Goal: Information Seeking & Learning: Find specific fact

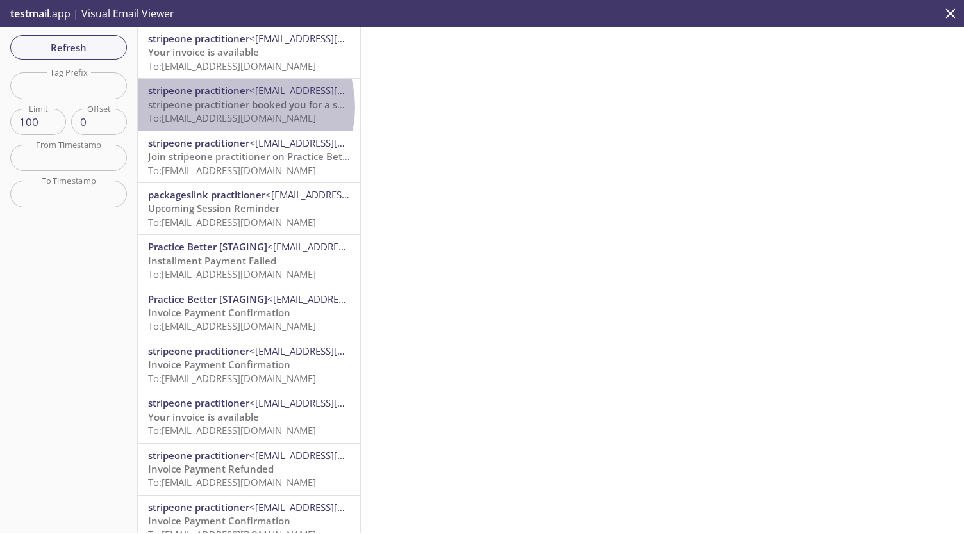
click at [237, 107] on span "stripeone practitioner booked you for a session" at bounding box center [257, 104] width 218 height 13
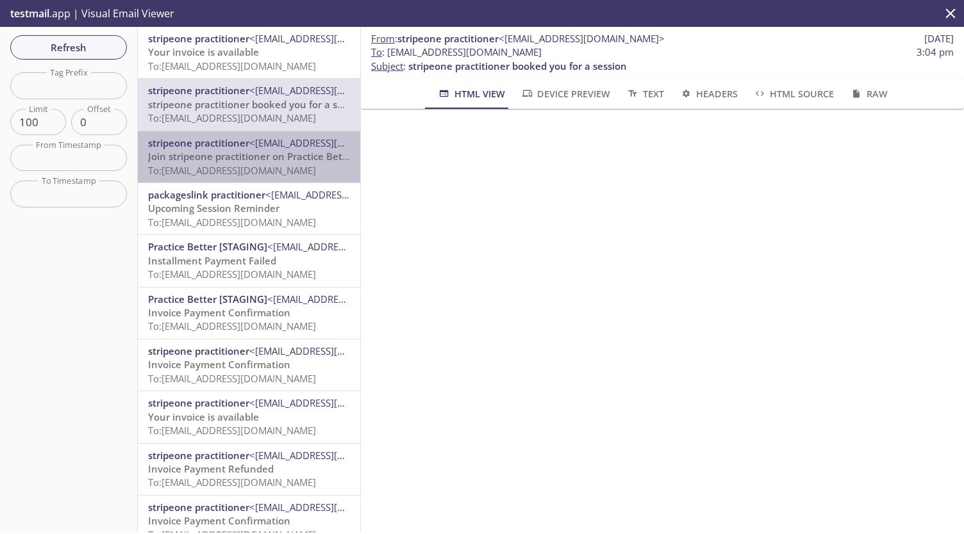
click at [256, 164] on span "To: [EMAIL_ADDRESS][DOMAIN_NAME]" at bounding box center [232, 170] width 168 height 13
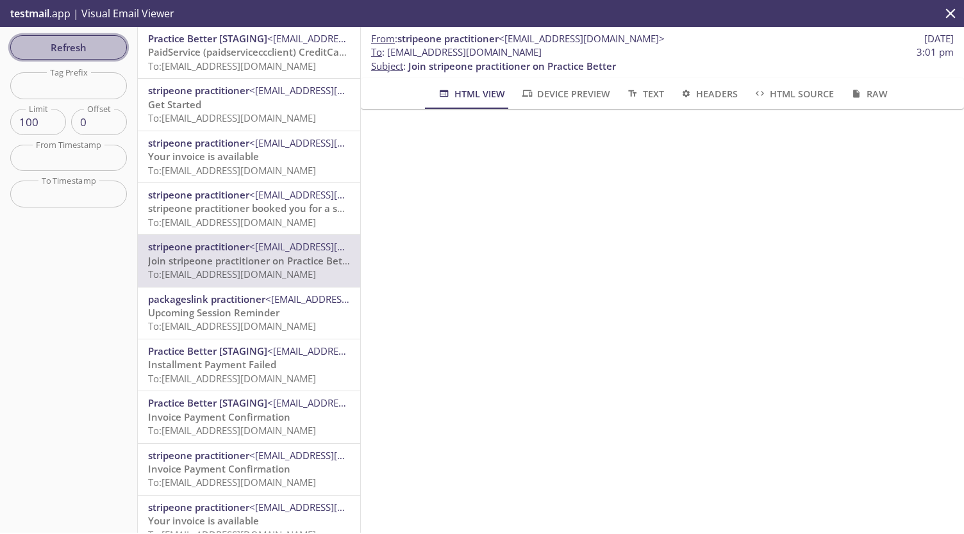
click at [104, 52] on span "Refresh" at bounding box center [69, 47] width 96 height 17
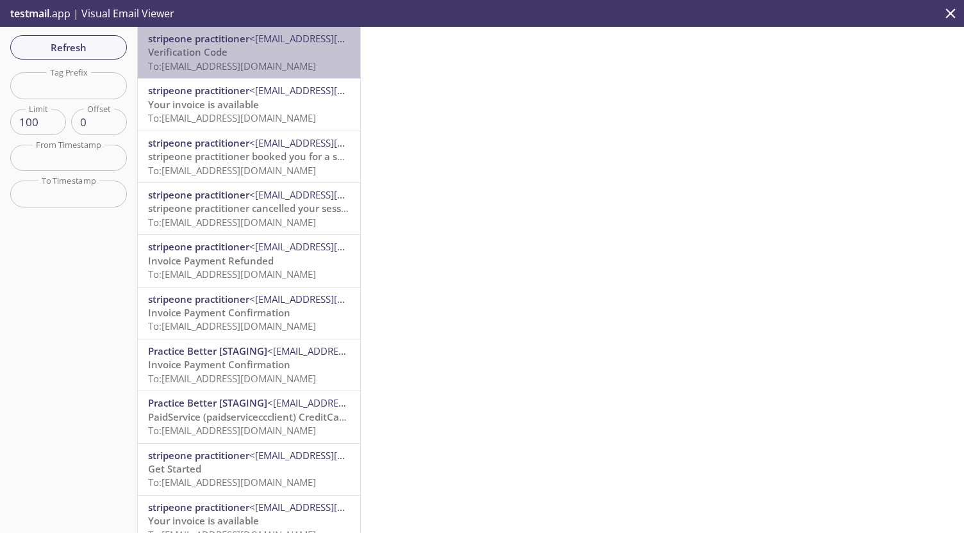
click at [251, 60] on span "To: [EMAIL_ADDRESS][DOMAIN_NAME]" at bounding box center [232, 66] width 168 height 13
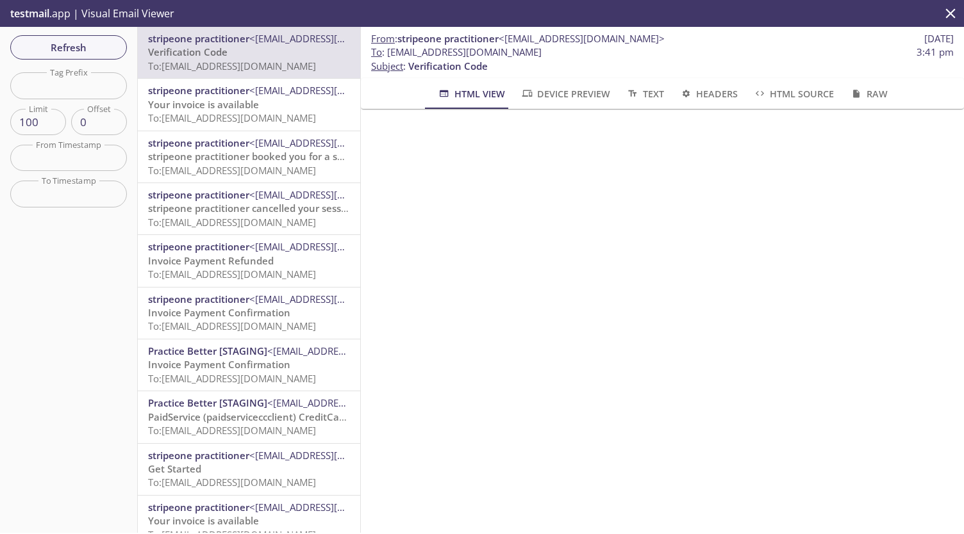
click at [479, 52] on span "To : [EMAIL_ADDRESS][DOMAIN_NAME]" at bounding box center [456, 51] width 170 height 13
copy span "To : [EMAIL_ADDRESS][DOMAIN_NAME]"
click at [388, 54] on span "To : [EMAIL_ADDRESS][DOMAIN_NAME]" at bounding box center [456, 51] width 170 height 13
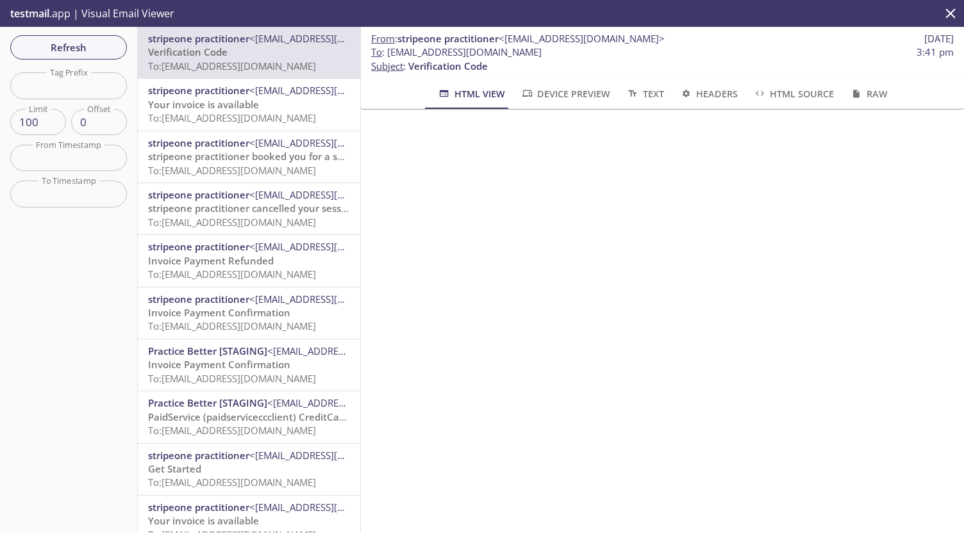
click at [431, 54] on span "To : [EMAIL_ADDRESS][DOMAIN_NAME]" at bounding box center [456, 51] width 170 height 13
click at [405, 56] on span "To : [EMAIL_ADDRESS][DOMAIN_NAME]" at bounding box center [456, 51] width 170 height 13
click at [441, 67] on span "Verification Code" at bounding box center [447, 66] width 79 height 13
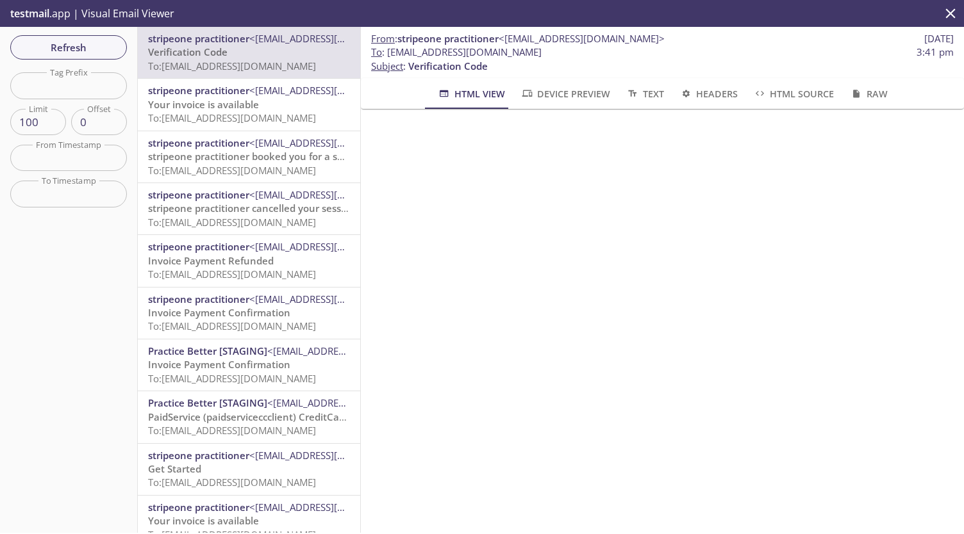
click at [397, 53] on span "To : [EMAIL_ADDRESS][DOMAIN_NAME]" at bounding box center [456, 51] width 170 height 13
copy span "[EMAIL_ADDRESS][DOMAIN_NAME]"
